Goal: Information Seeking & Learning: Find specific fact

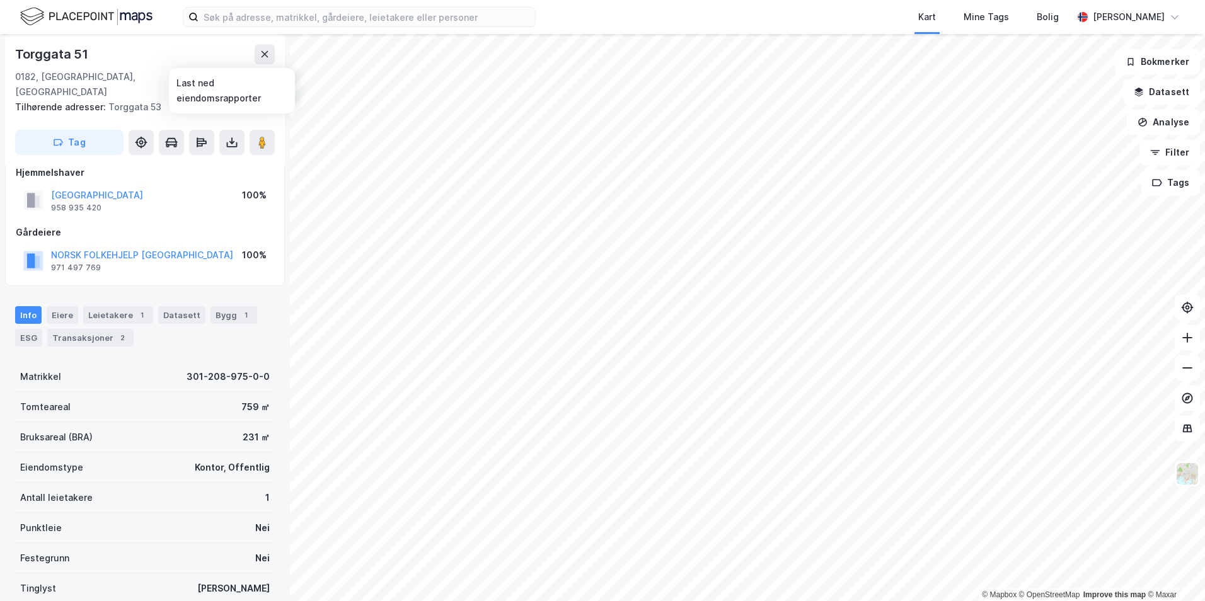
scroll to position [160, 0]
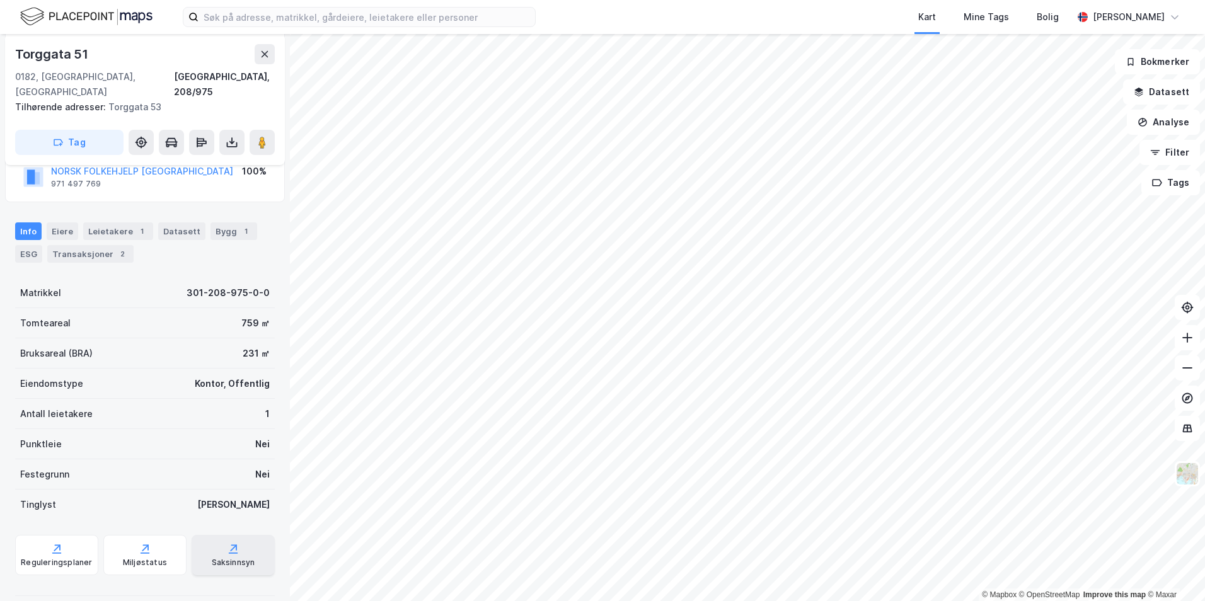
click at [215, 537] on div "Saksinnsyn" at bounding box center [233, 555] width 83 height 40
